Goal: Find specific page/section: Find specific page/section

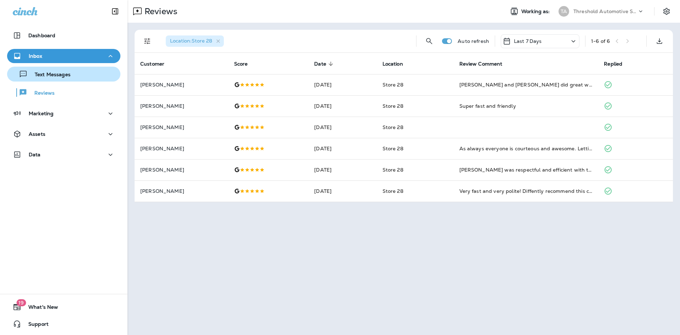
click at [63, 74] on p "Text Messages" at bounding box center [49, 75] width 43 height 7
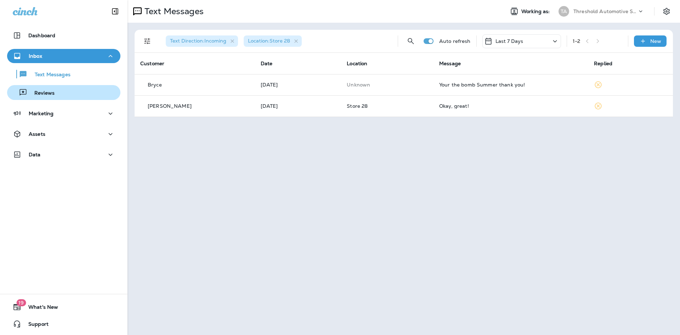
click at [52, 93] on p "Reviews" at bounding box center [40, 93] width 27 height 7
